Goal: Task Accomplishment & Management: Manage account settings

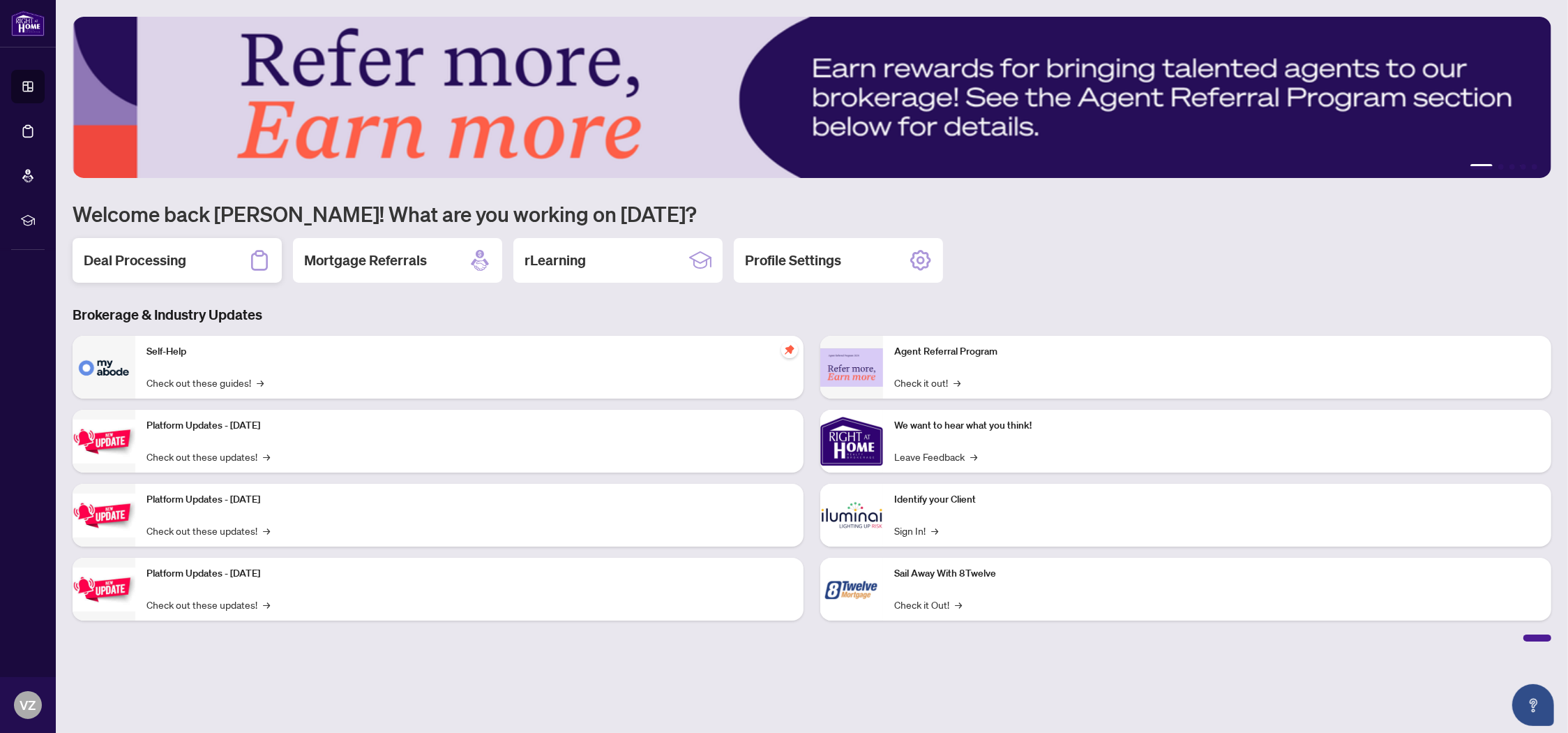
click at [137, 258] on h2 "Deal Processing" at bounding box center [135, 260] width 103 height 19
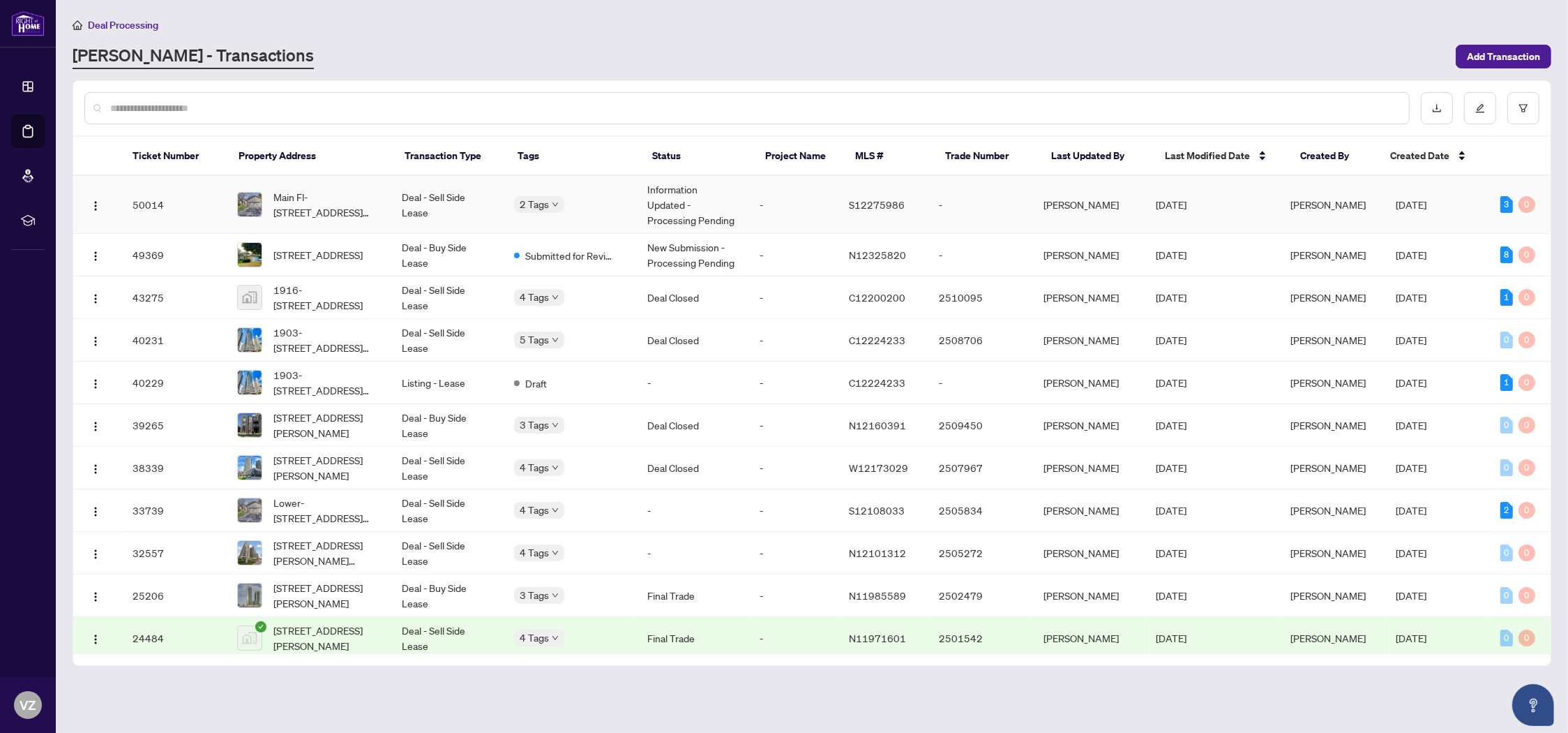
click at [311, 202] on span "Main Fl-[STREET_ADDRESS][PERSON_NAME]" at bounding box center [327, 204] width 106 height 31
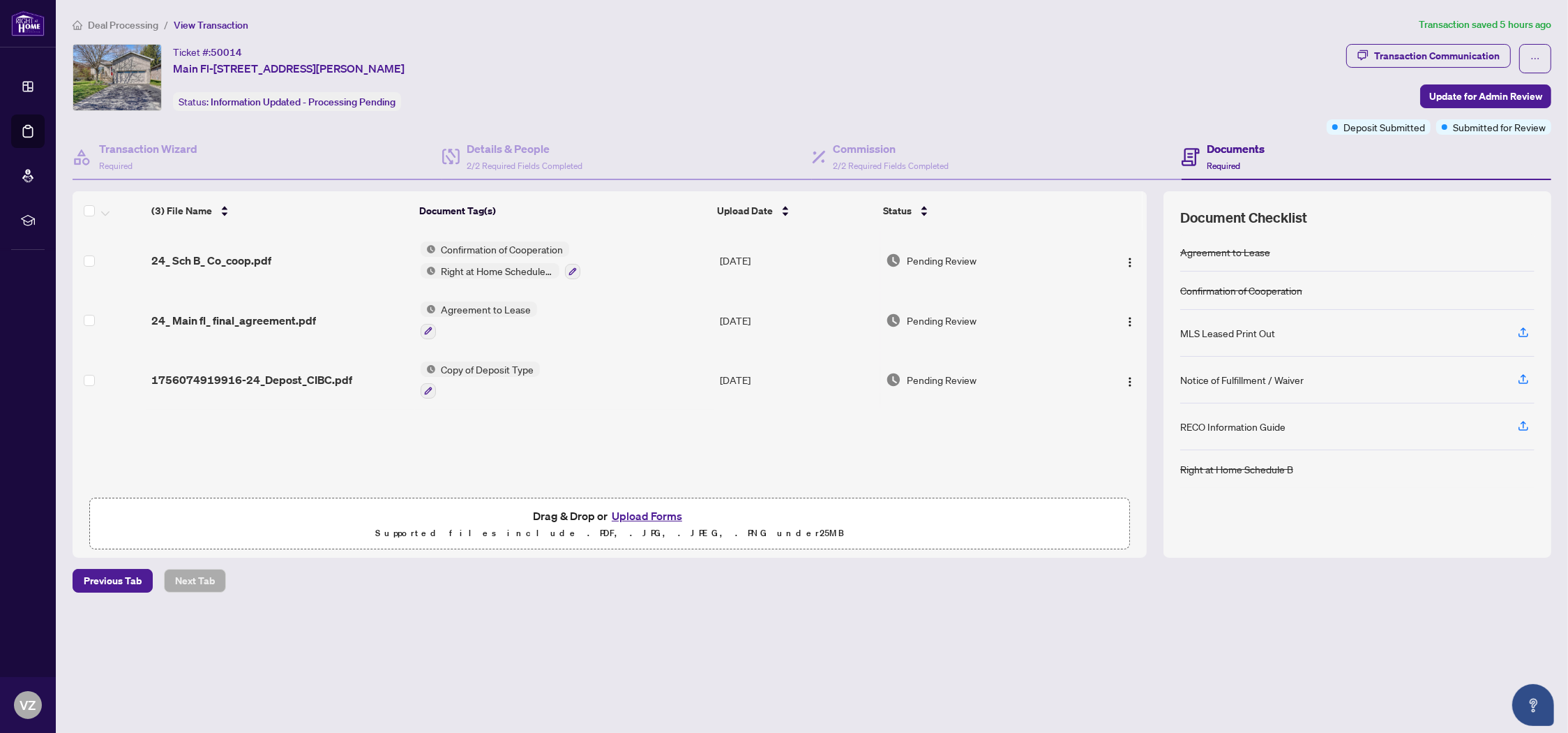
click at [650, 515] on button "Upload Forms" at bounding box center [647, 515] width 79 height 18
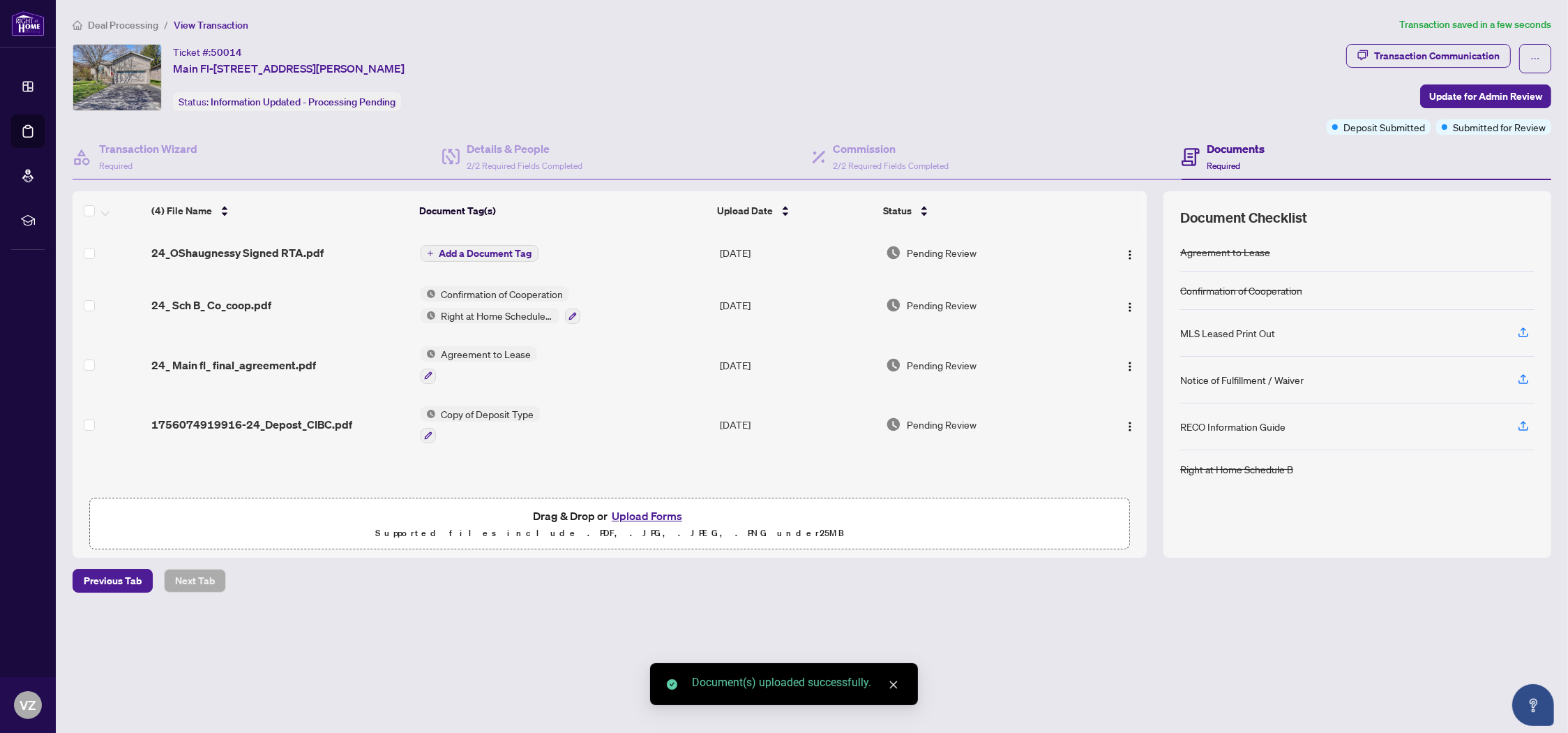
click at [475, 248] on span "Add a Document Tag" at bounding box center [485, 253] width 93 height 10
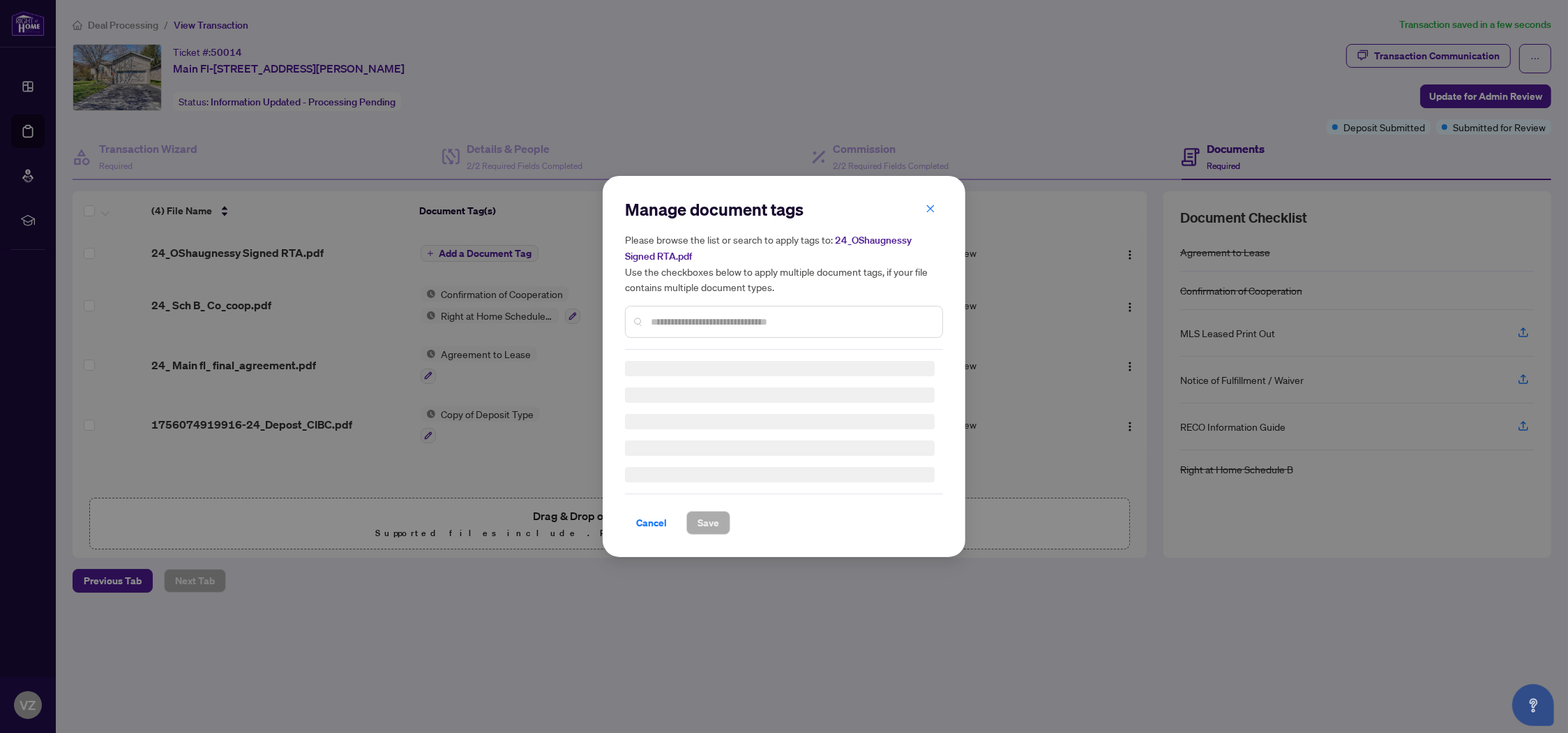
click at [658, 319] on div "Manage document tags Please browse the list or search to apply tags to: 24_OSha…" at bounding box center [784, 274] width 318 height 151
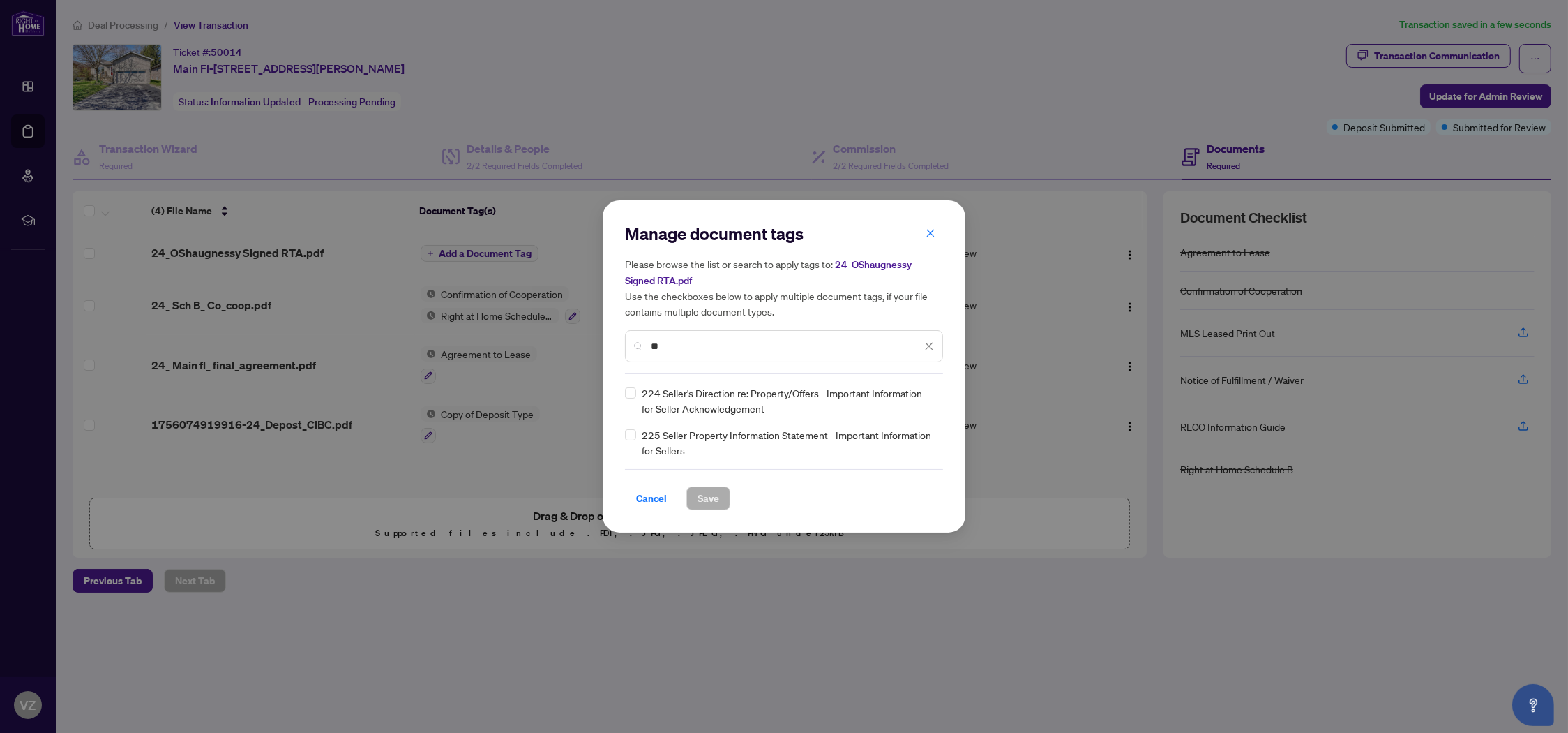
type input "*"
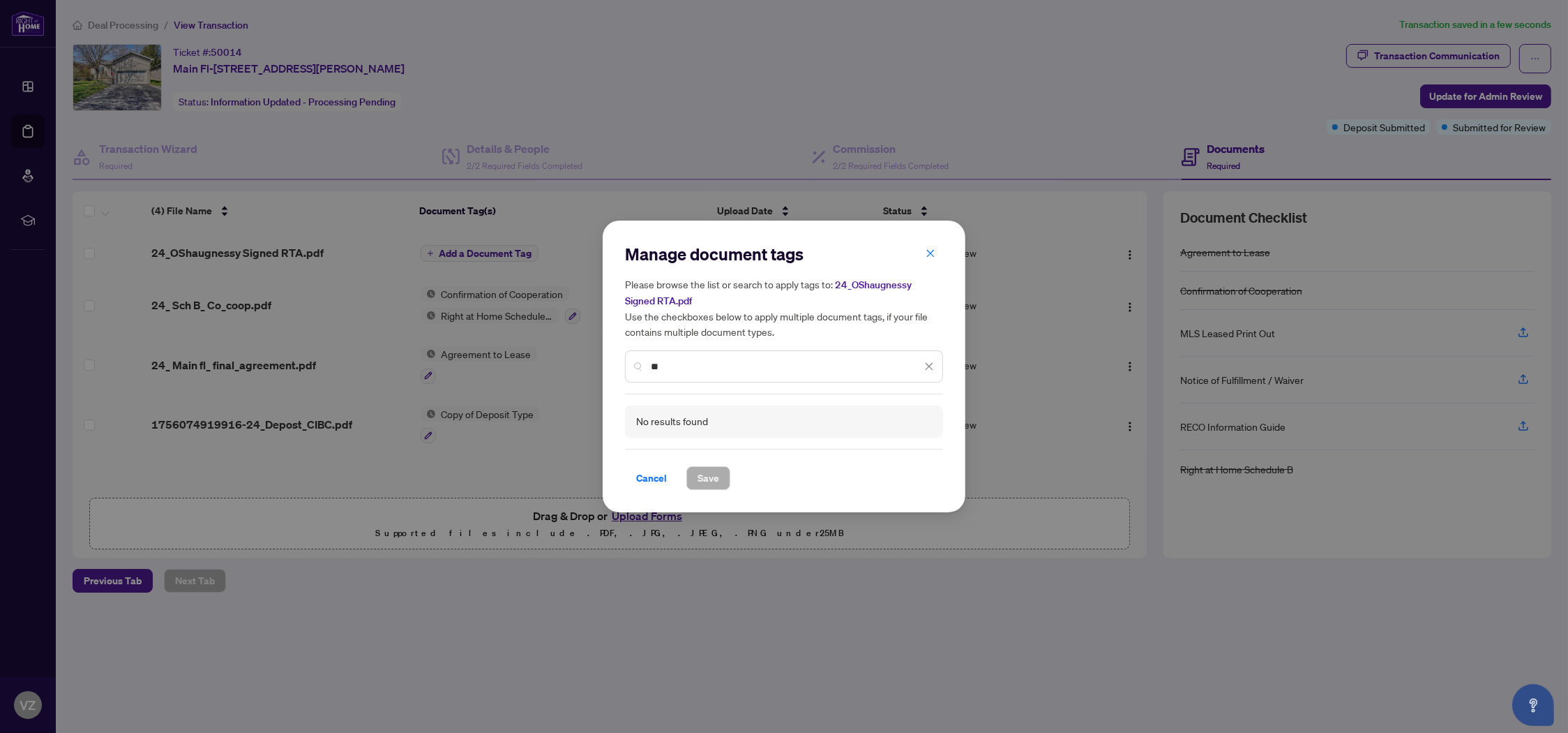
type input "*"
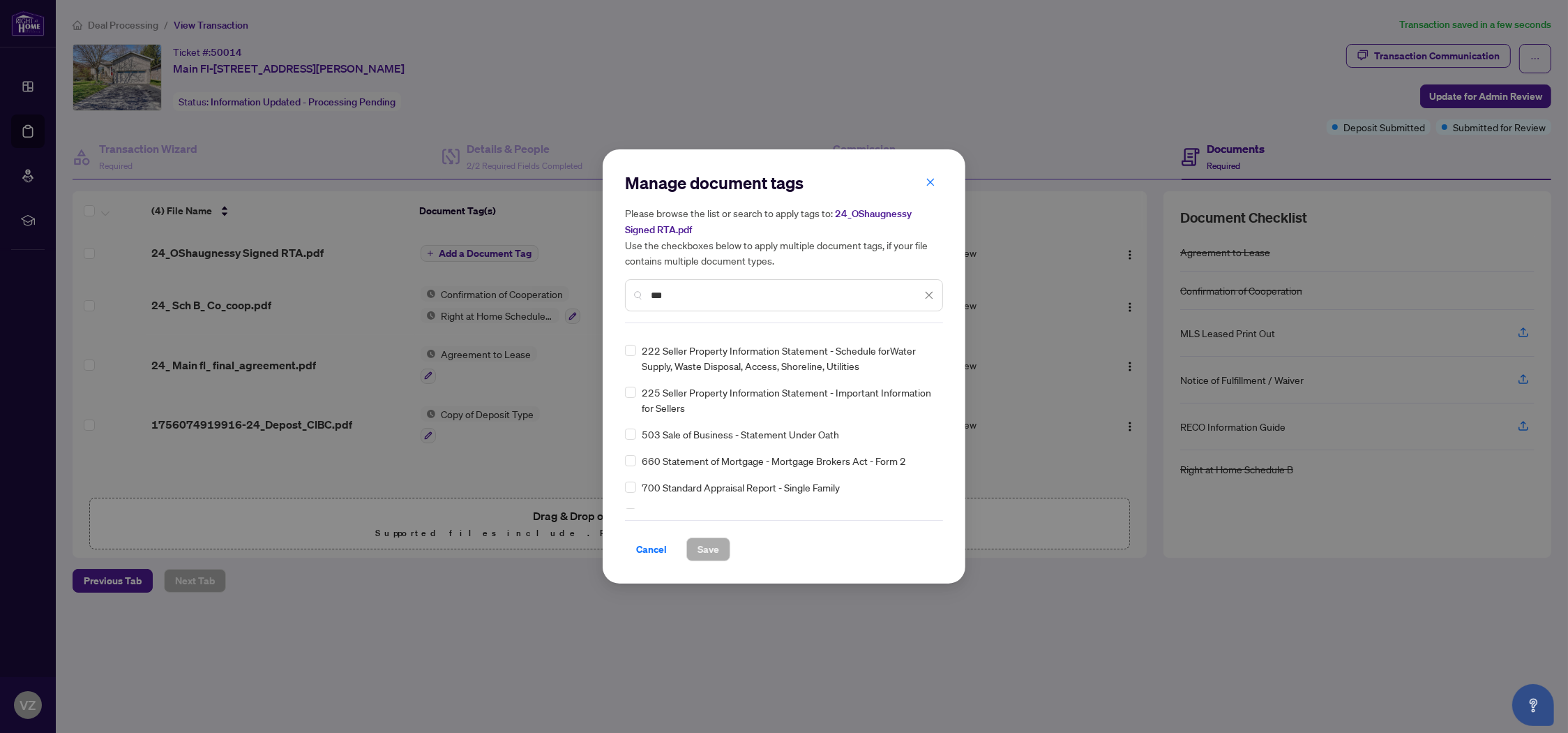
scroll to position [351, 0]
type input "*"
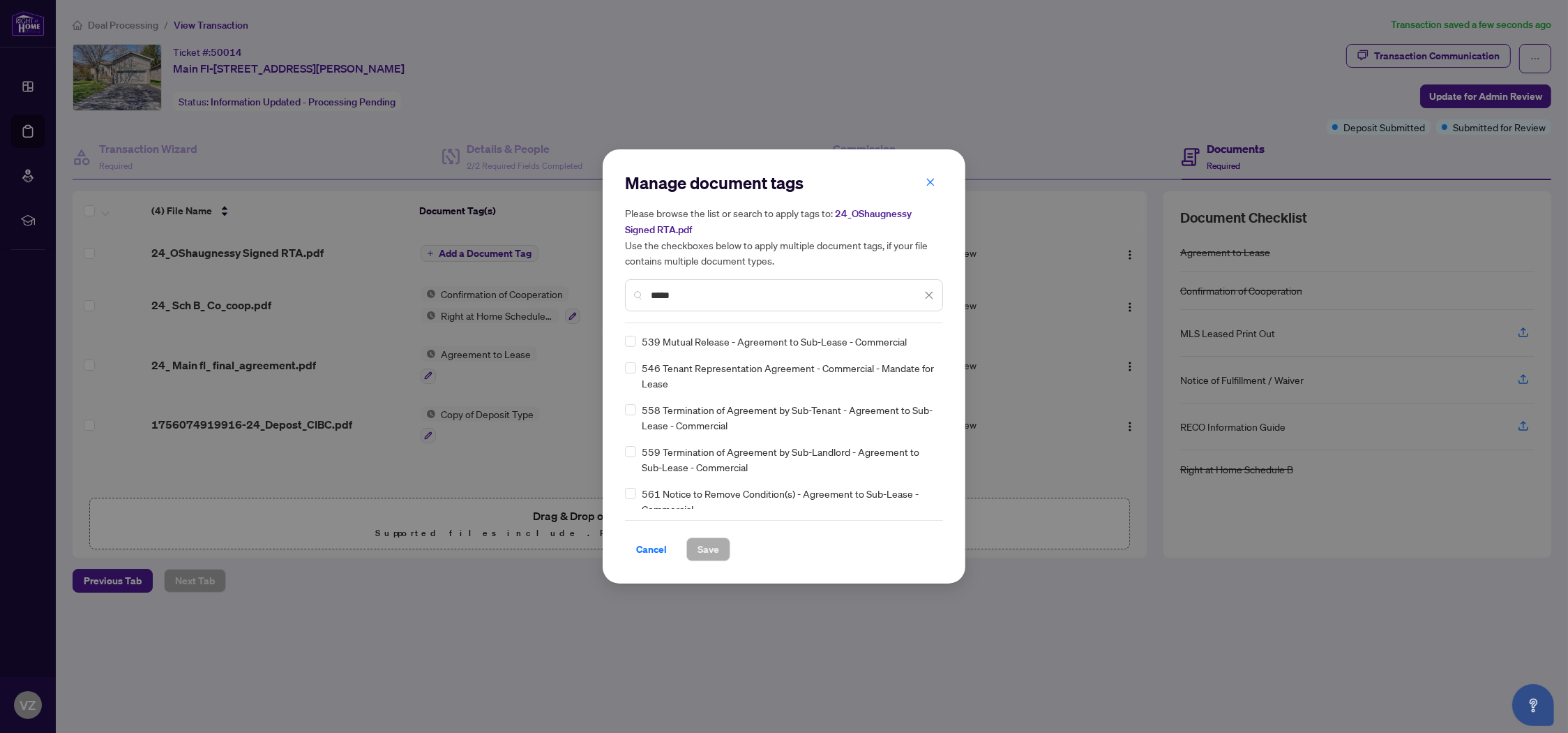
scroll to position [1575, 0]
type input "*"
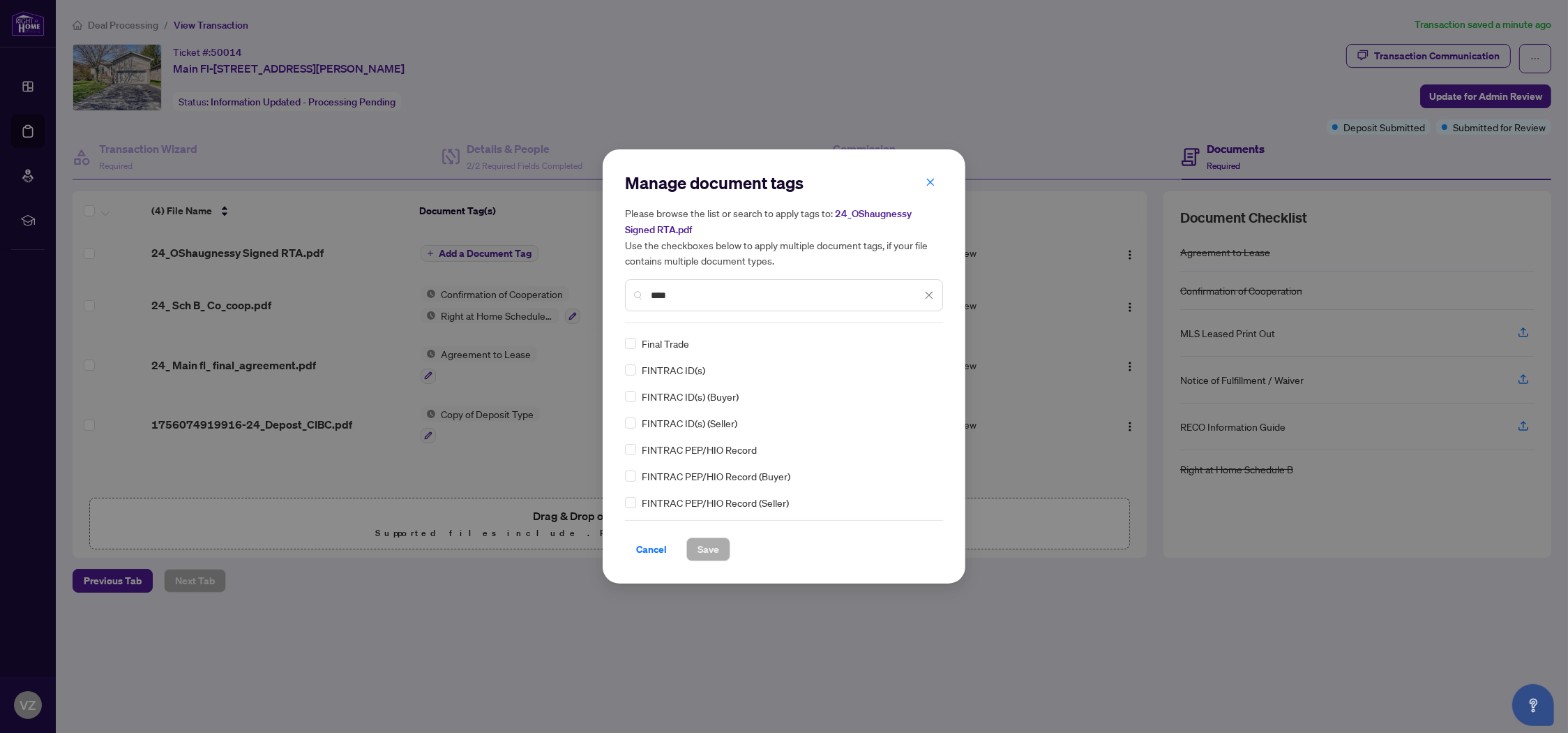
scroll to position [0, 0]
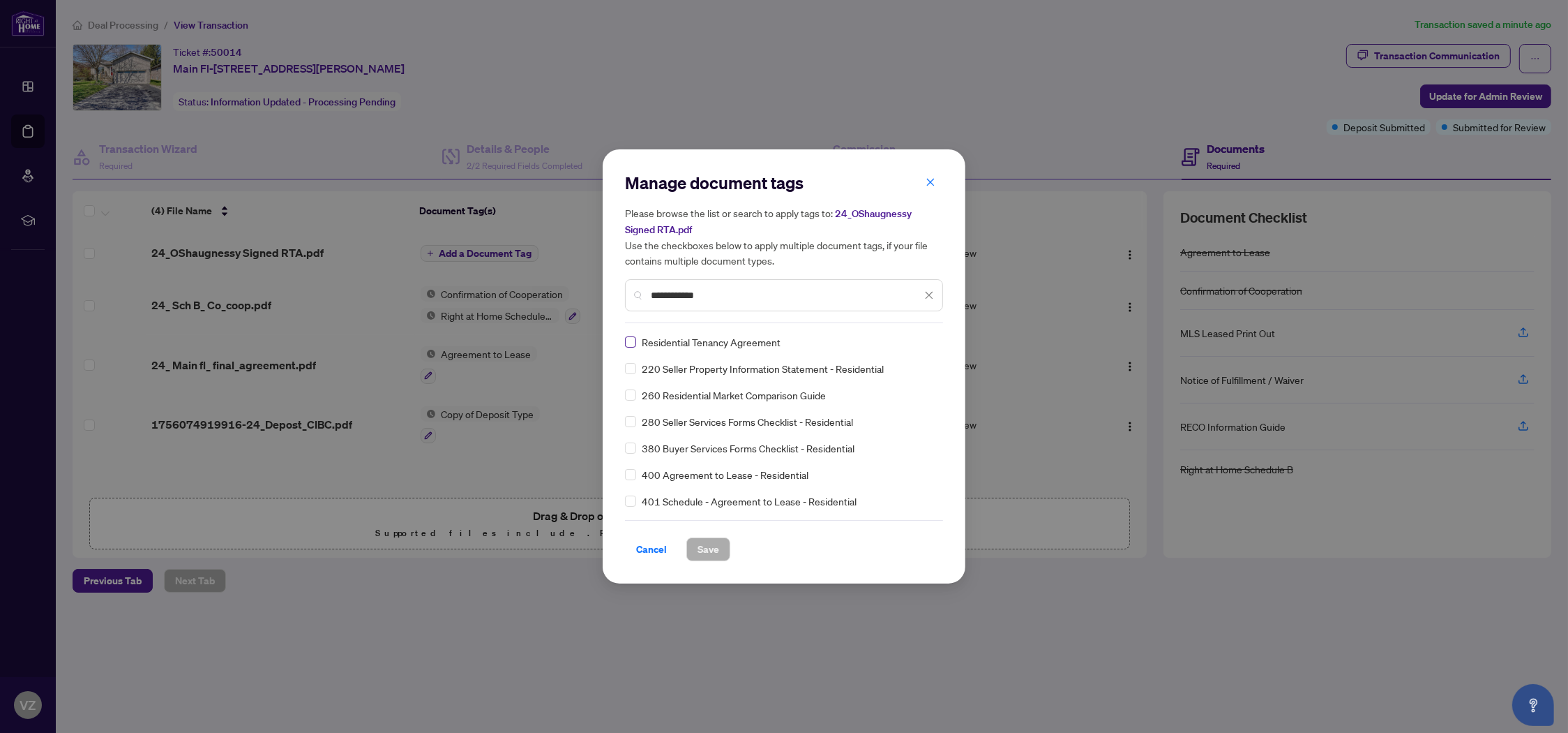
type input "**********"
click at [633, 341] on span at bounding box center [631, 342] width 11 height 11
click at [712, 549] on span "Save" at bounding box center [708, 548] width 22 height 22
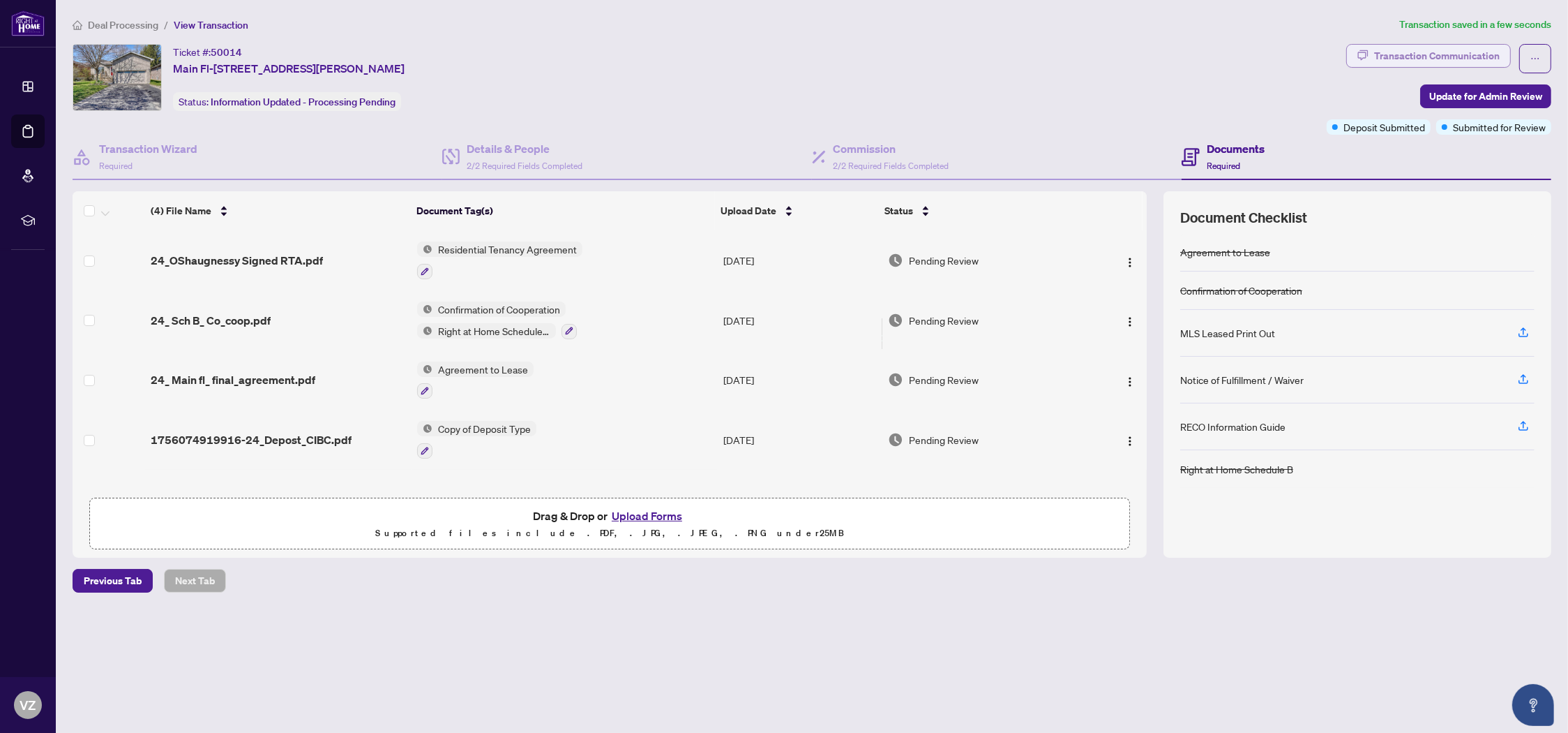
click at [1396, 48] on div "Transaction Communication" at bounding box center [1437, 55] width 126 height 22
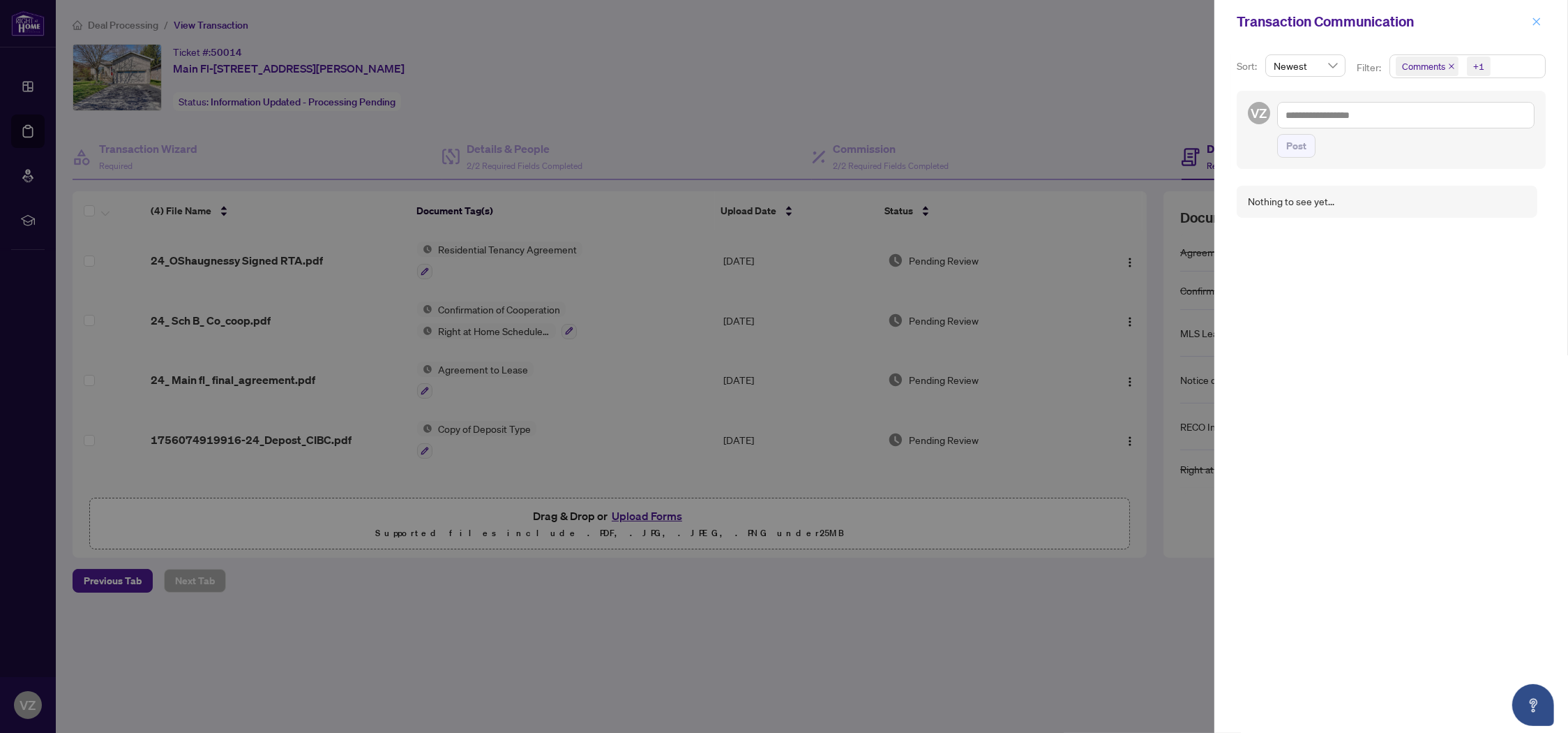
click at [1540, 17] on icon "close" at bounding box center [1537, 22] width 10 height 10
